Goal: Transaction & Acquisition: Purchase product/service

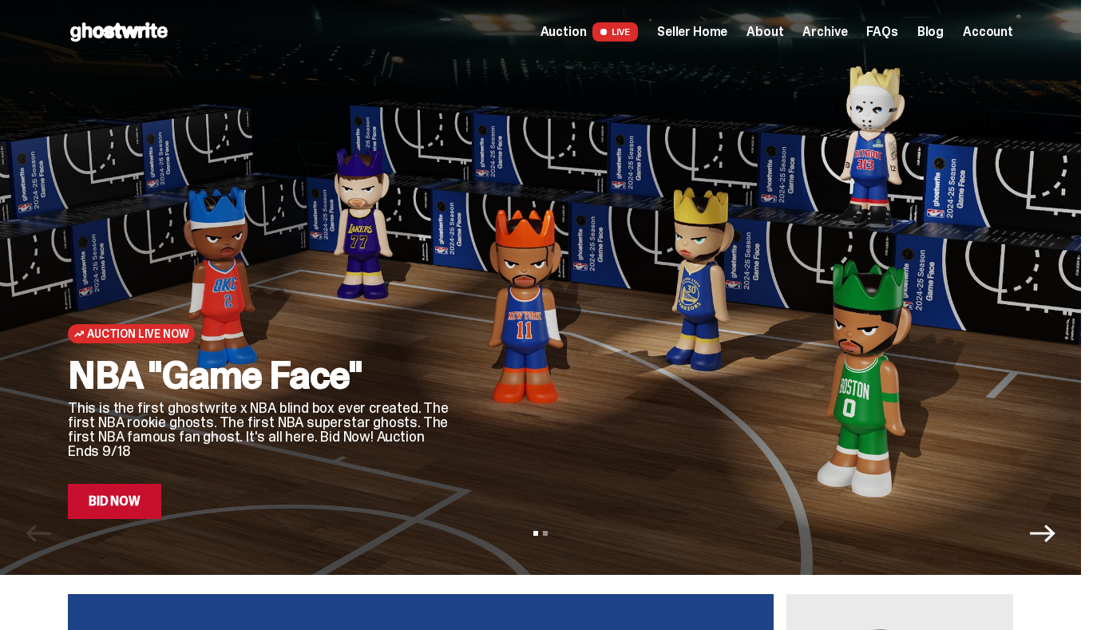
click at [570, 248] on div at bounding box center [745, 318] width 537 height 402
click at [115, 509] on link "Bid Now" at bounding box center [114, 501] width 93 height 35
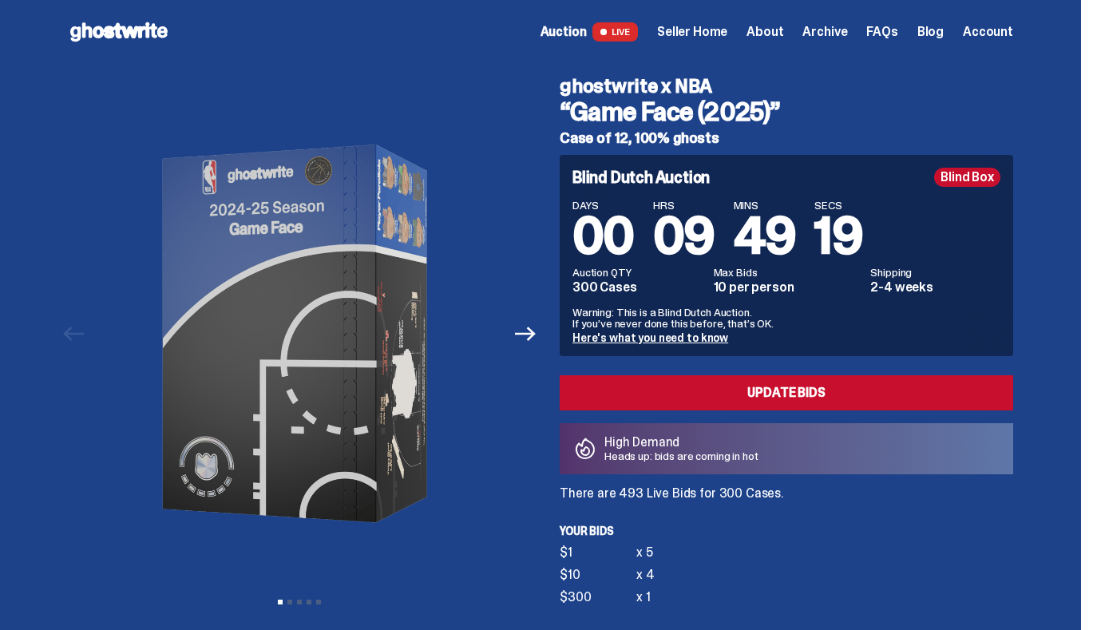
click at [695, 341] on link "Here's what you need to know" at bounding box center [650, 338] width 156 height 14
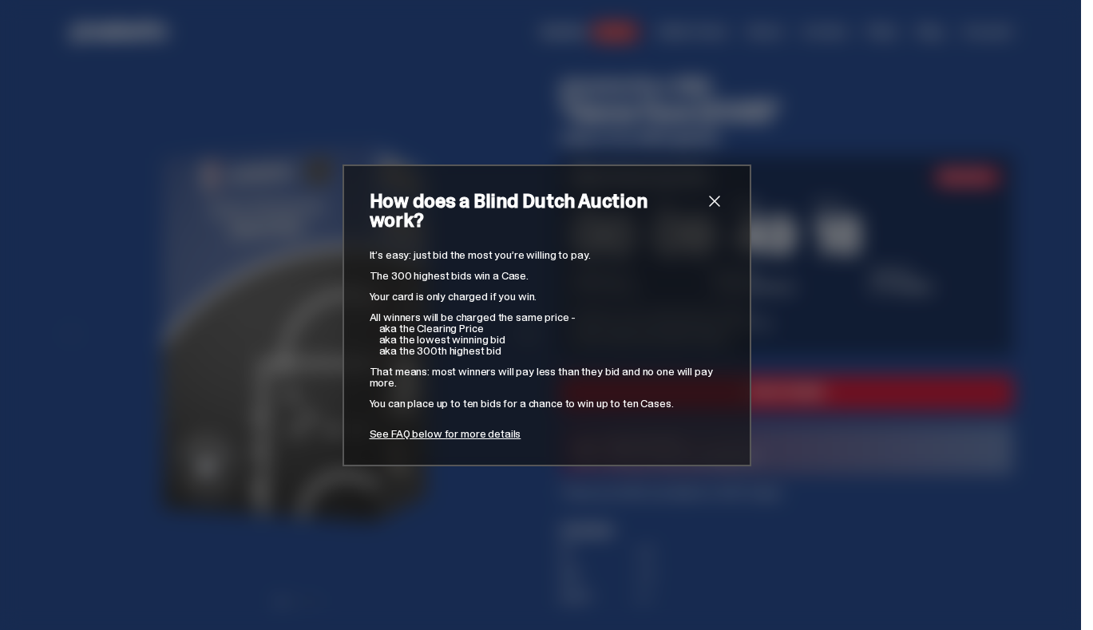
click at [679, 499] on div "How does a Blind Dutch Auction work? It’s easy: just bid the most you’re willin…" at bounding box center [546, 315] width 1093 height 630
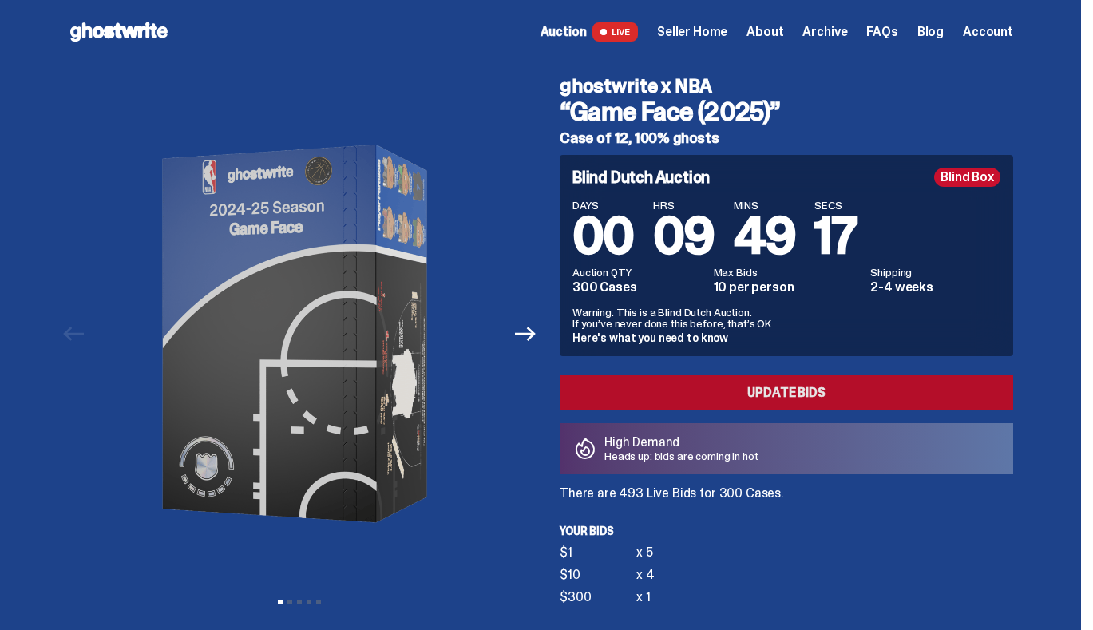
click at [736, 390] on link "Update Bids" at bounding box center [786, 392] width 453 height 35
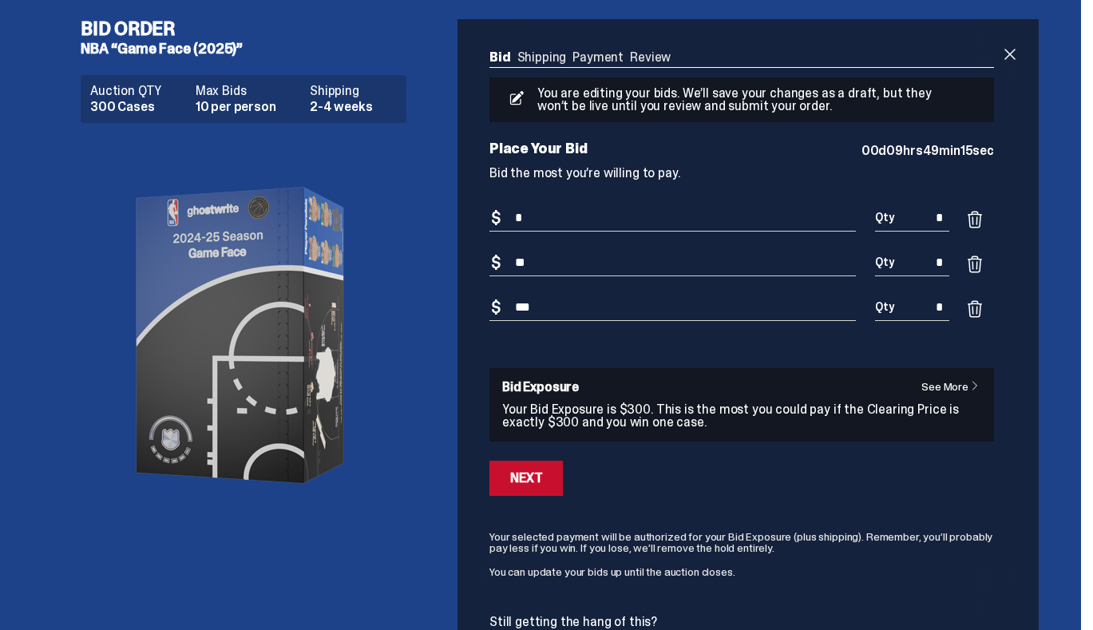
click at [640, 50] on div "Bid Shipping Payment Review Auction QTY 300 Cases Max Bids 10 per person Shippi…" at bounding box center [741, 347] width 568 height 657
click at [640, 56] on ul "Bid Shipping Payment Review" at bounding box center [741, 59] width 505 height 16
click at [550, 309] on input "***" at bounding box center [672, 308] width 366 height 26
type input "*"
type input "***"
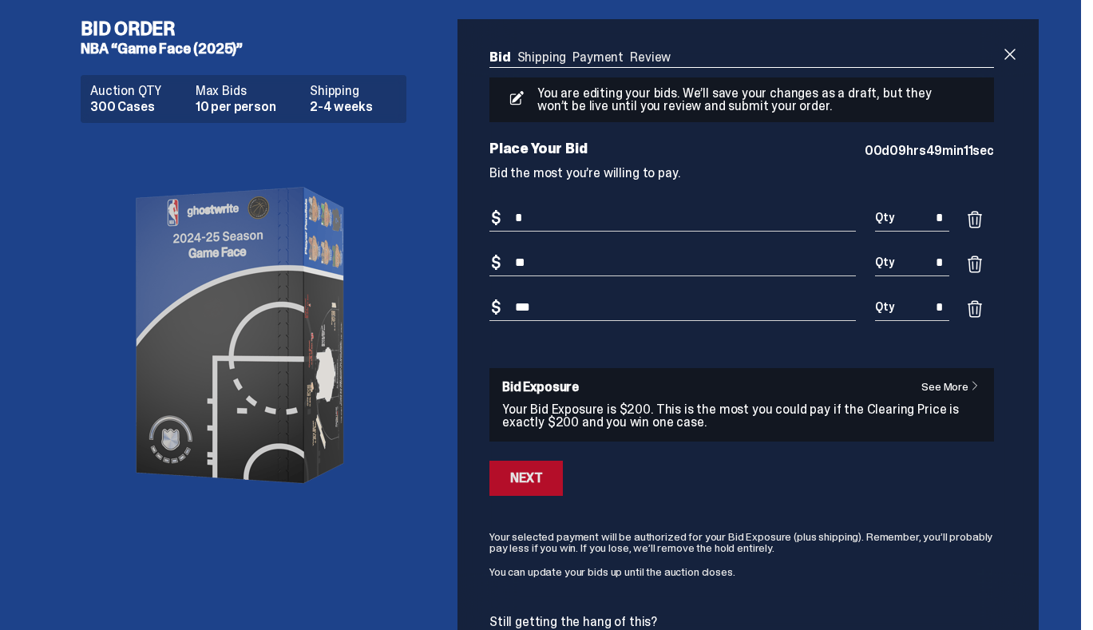
click at [550, 472] on button "Next" at bounding box center [525, 478] width 73 height 35
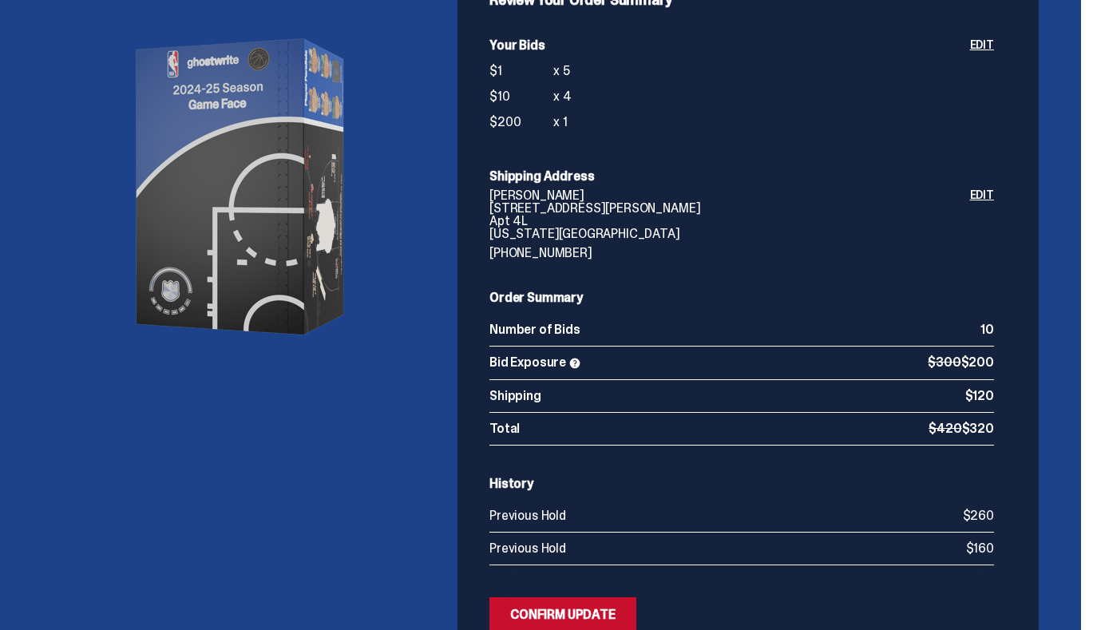
scroll to position [163, 0]
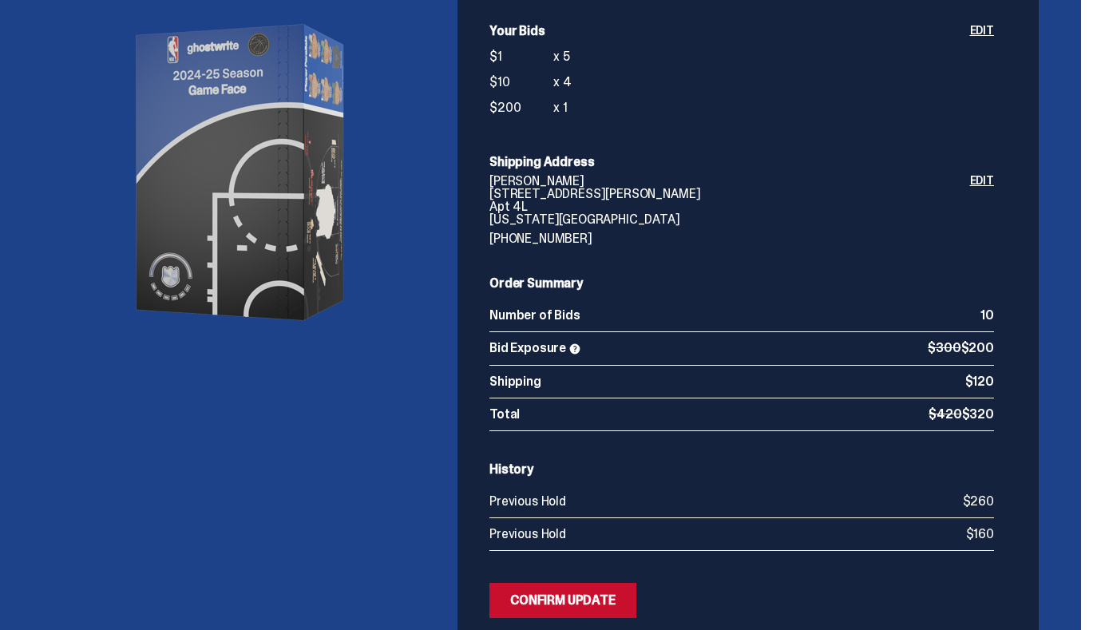
click at [576, 350] on span at bounding box center [574, 349] width 13 height 13
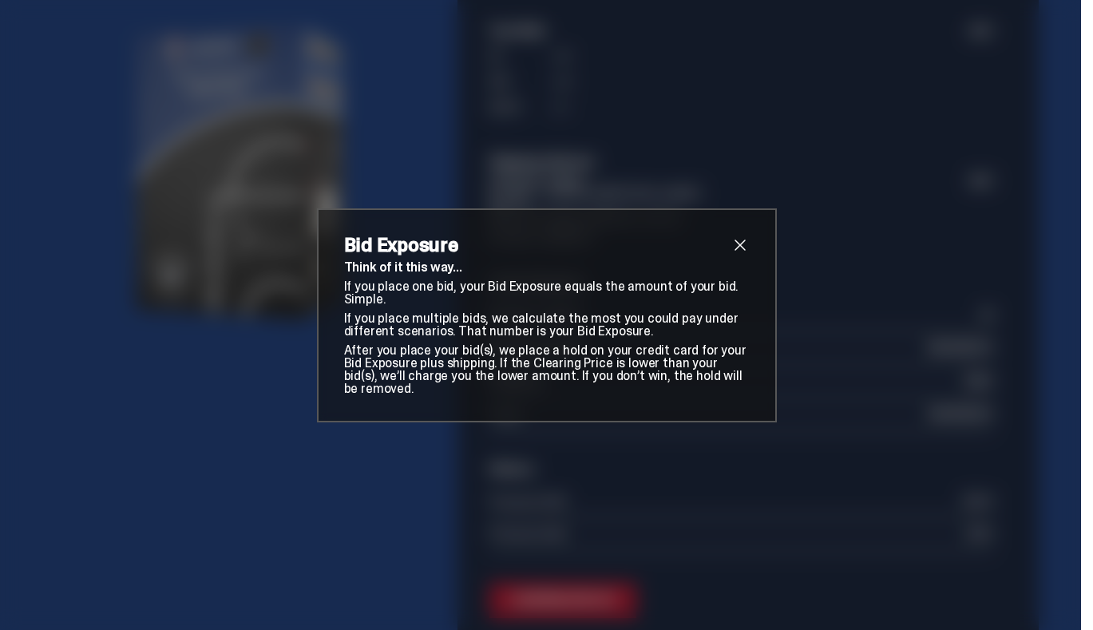
drag, startPoint x: 345, startPoint y: 272, endPoint x: 744, endPoint y: 384, distance: 414.5
click at [744, 384] on div "Think of it this way... If you place one bid, your Bid Exposure equals the amou…" at bounding box center [547, 328] width 406 height 134
copy div "Think of it this way... If you place one bid, your Bid Exposure equals the amou…"
